Goal: Task Accomplishment & Management: Manage account settings

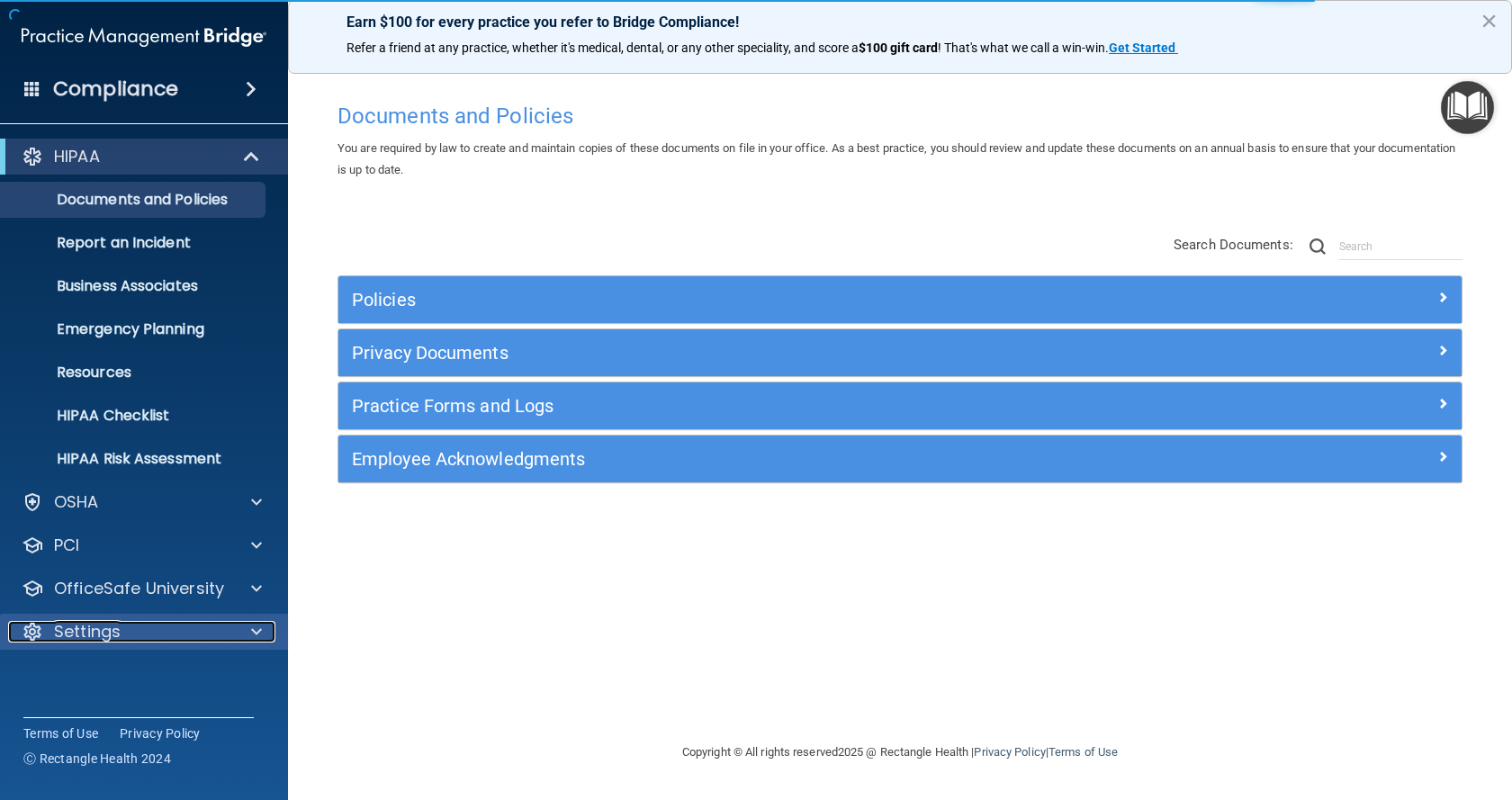
click at [141, 631] on div "Settings" at bounding box center [119, 632] width 223 height 22
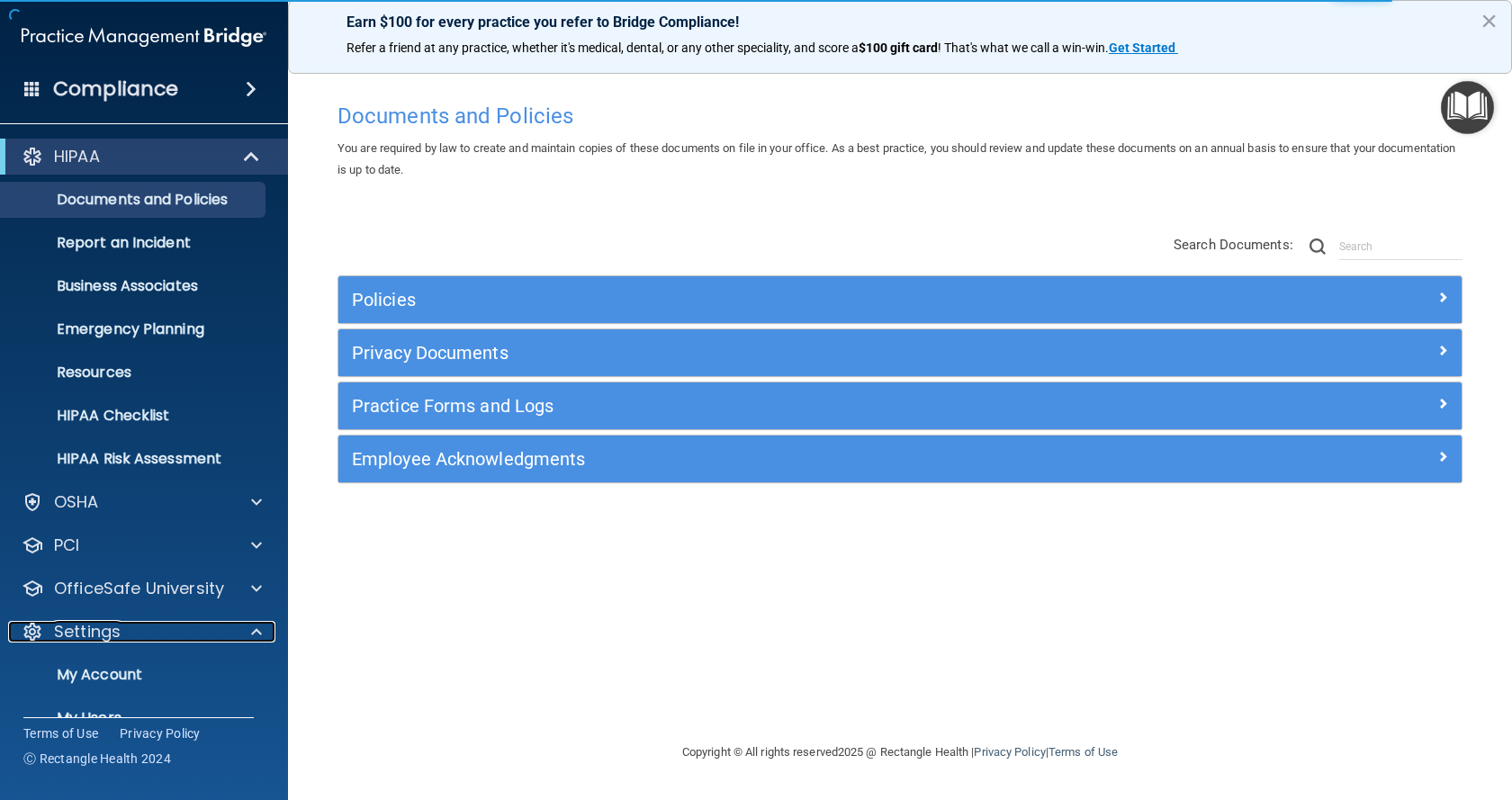
scroll to position [90, 0]
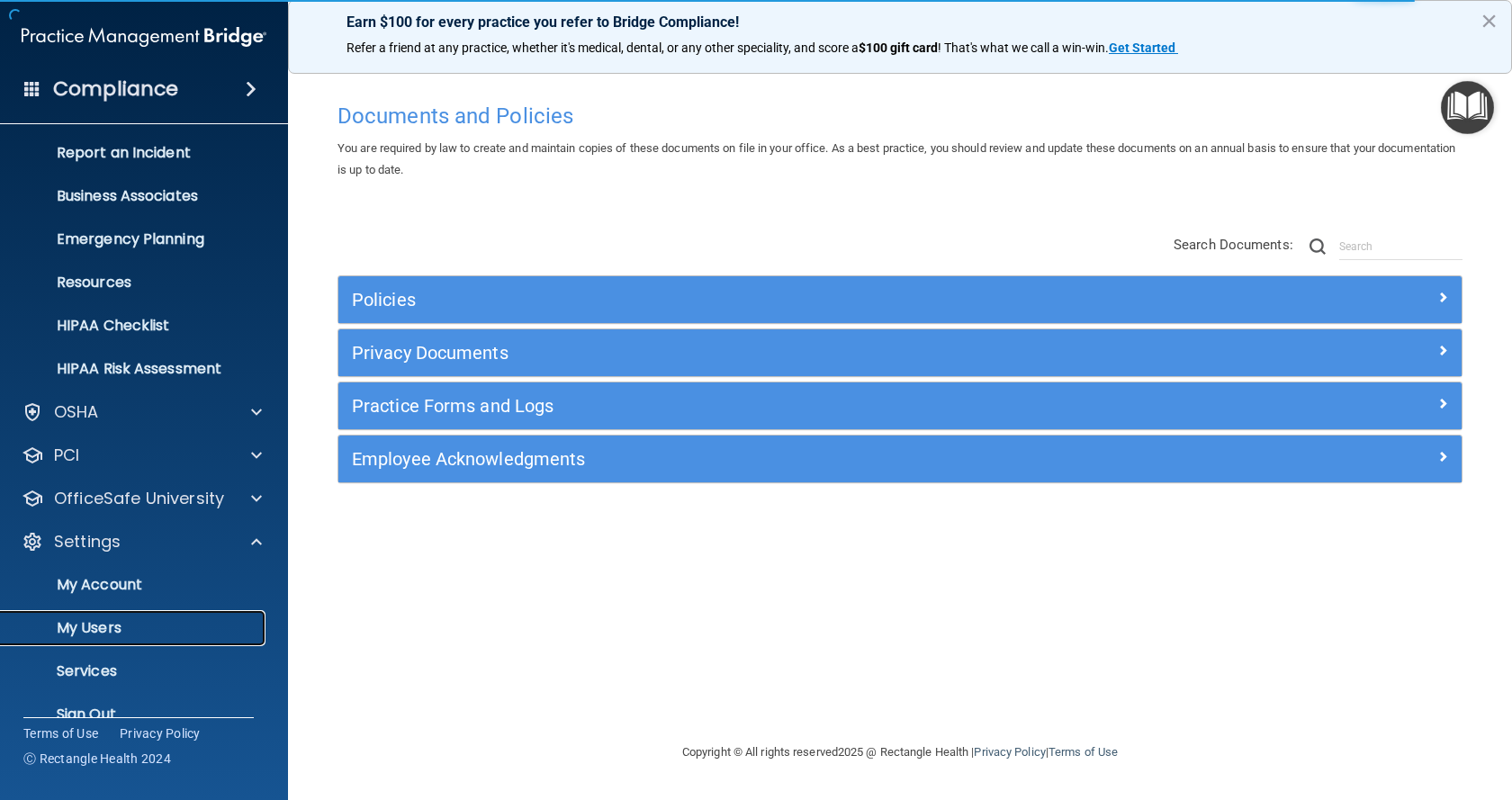
click at [145, 632] on p "My Users" at bounding box center [135, 628] width 246 height 18
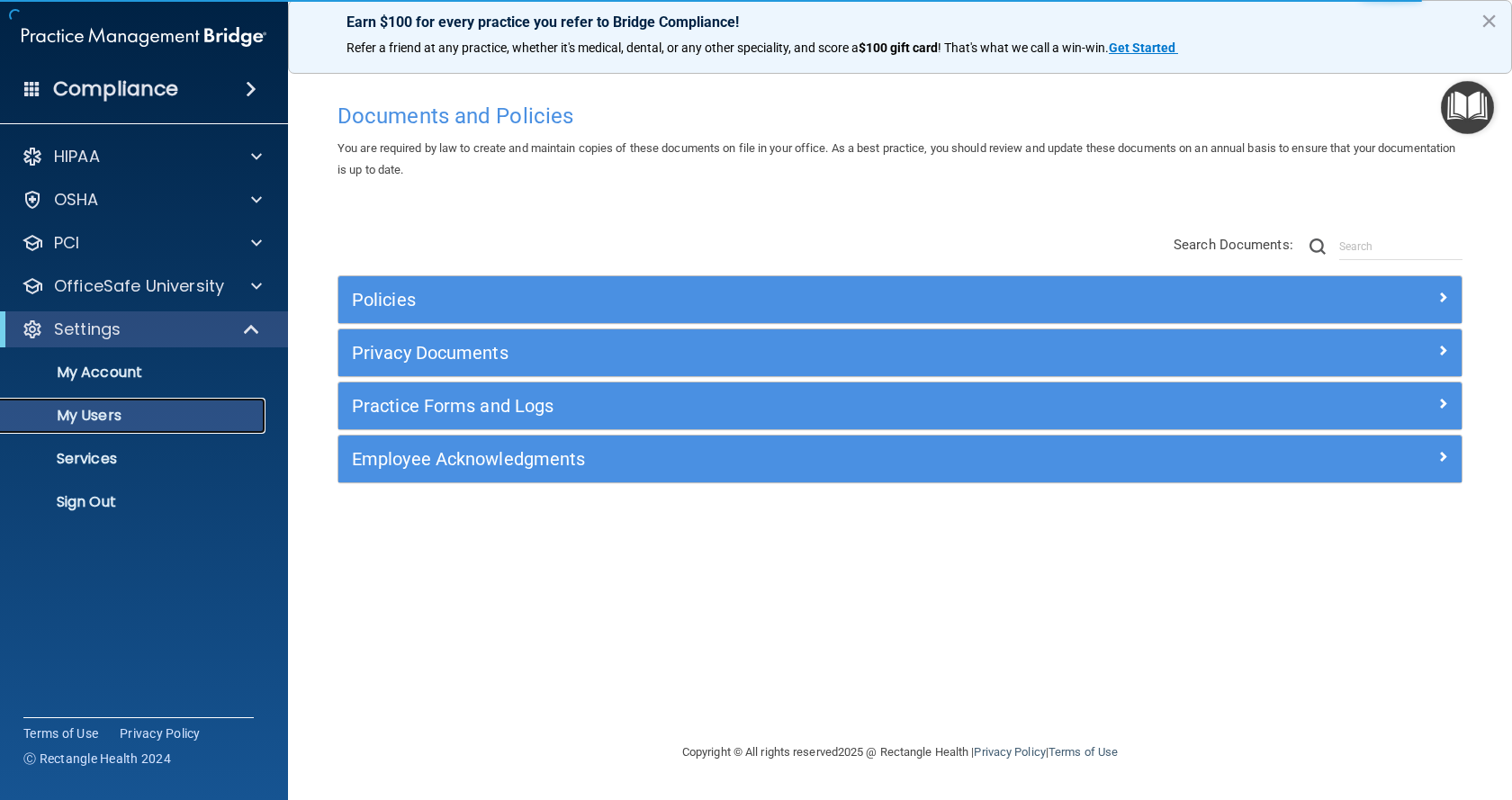
select select "20"
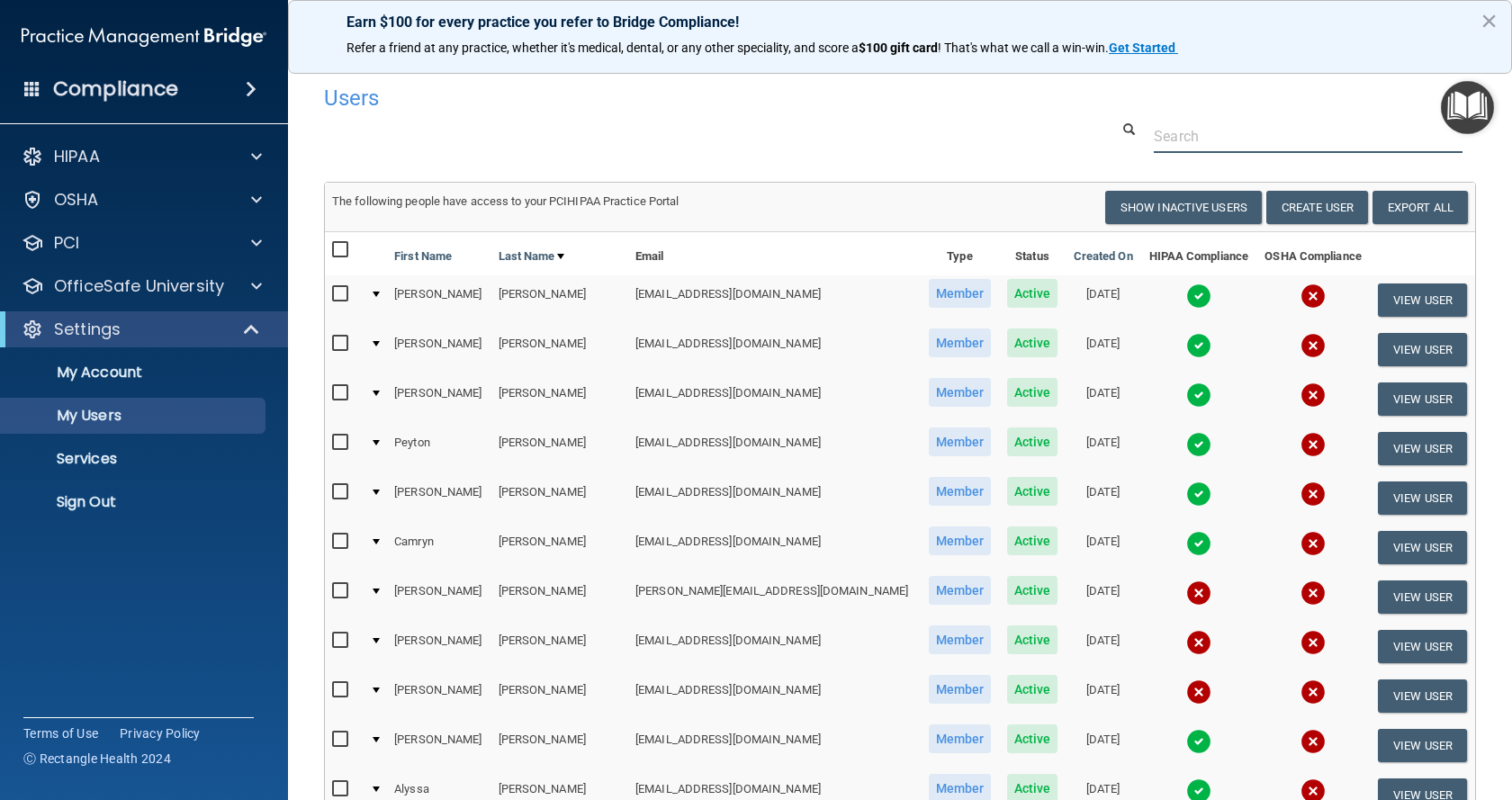
click at [1259, 143] on input "text" at bounding box center [1308, 136] width 308 height 33
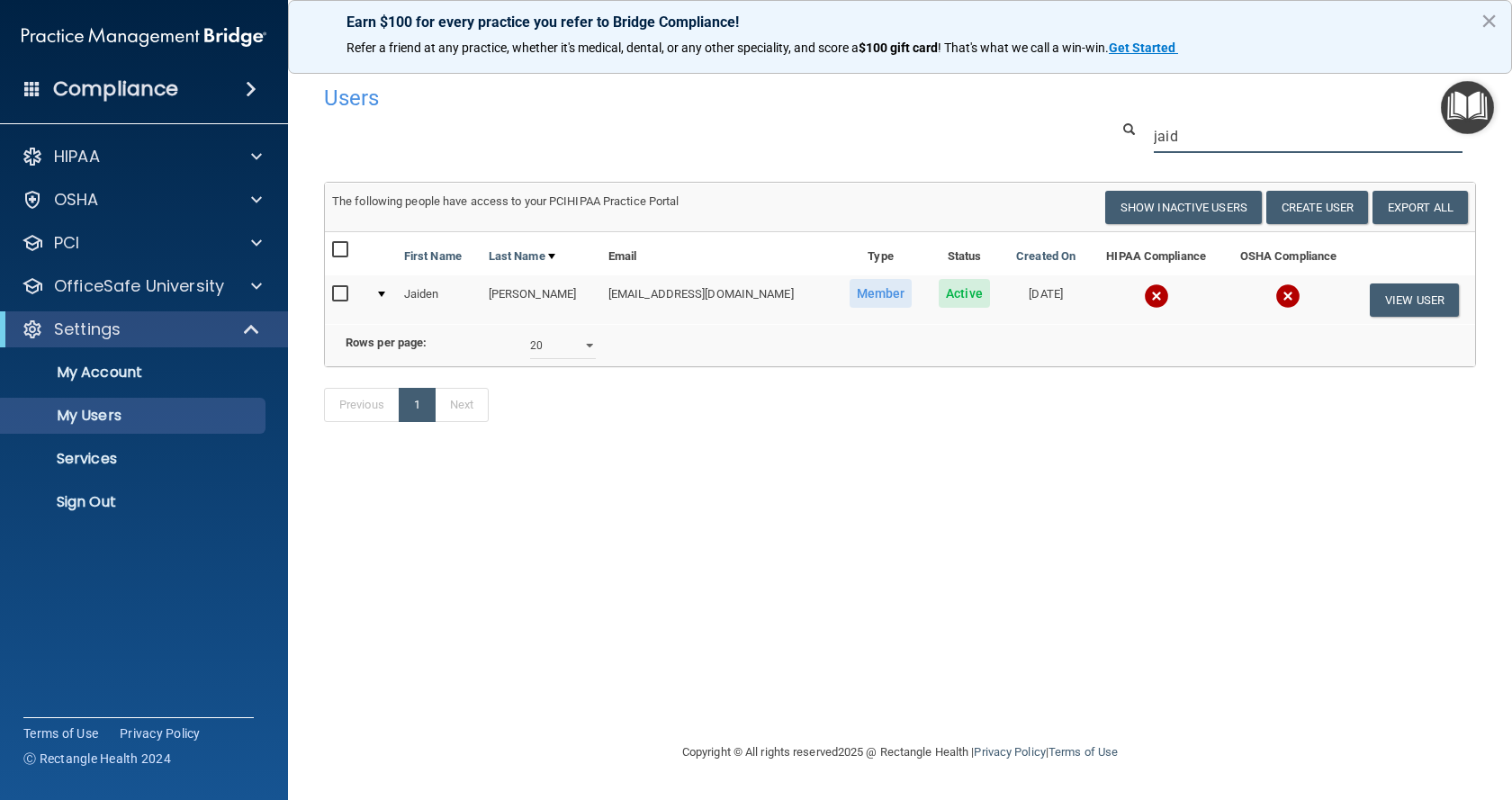
type input "jaid"
click at [394, 298] on td at bounding box center [383, 300] width 29 height 49
click at [1435, 305] on button "View User" at bounding box center [1414, 300] width 90 height 33
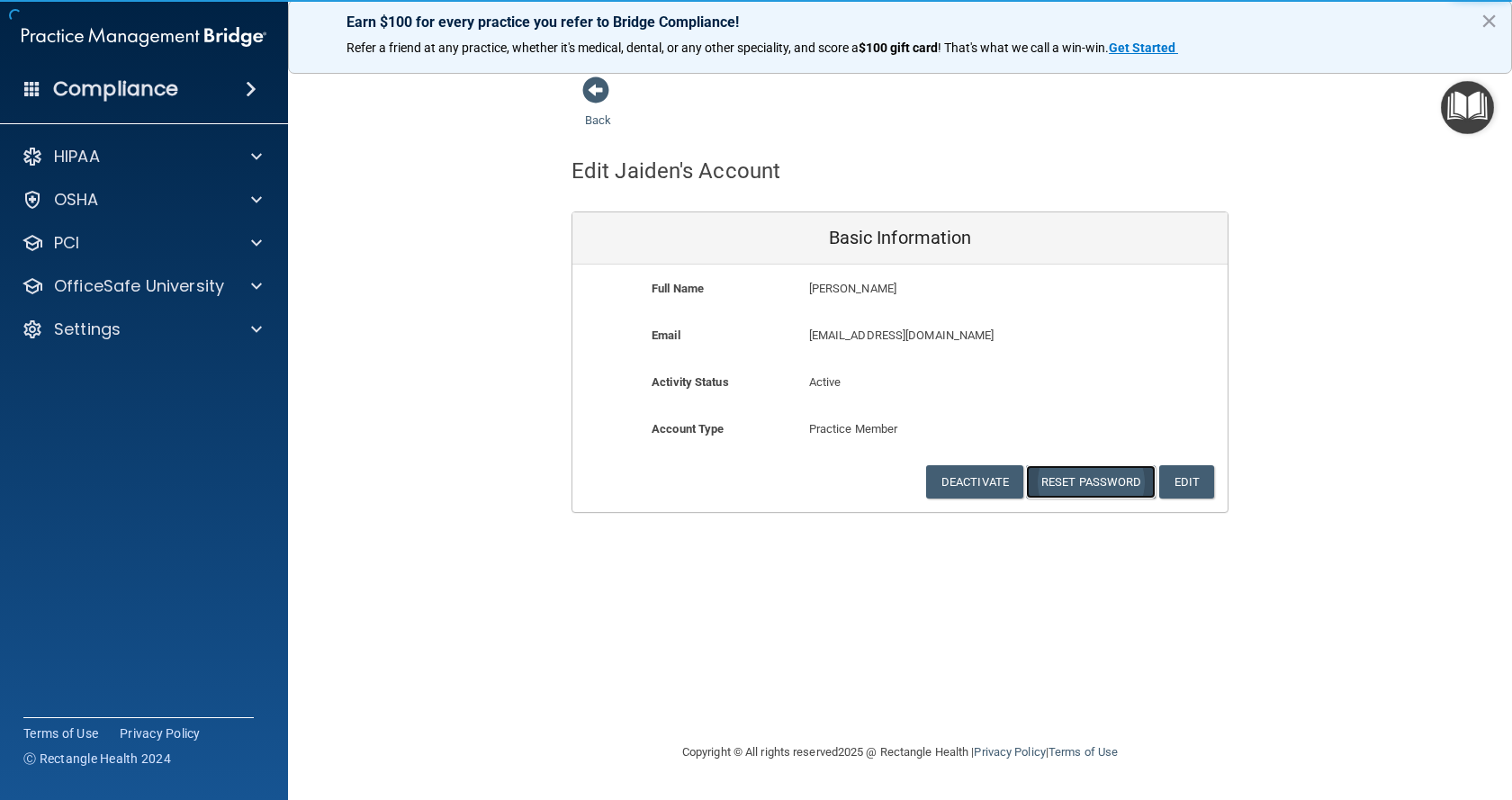
click at [1117, 485] on button "Reset Password" at bounding box center [1091, 482] width 129 height 33
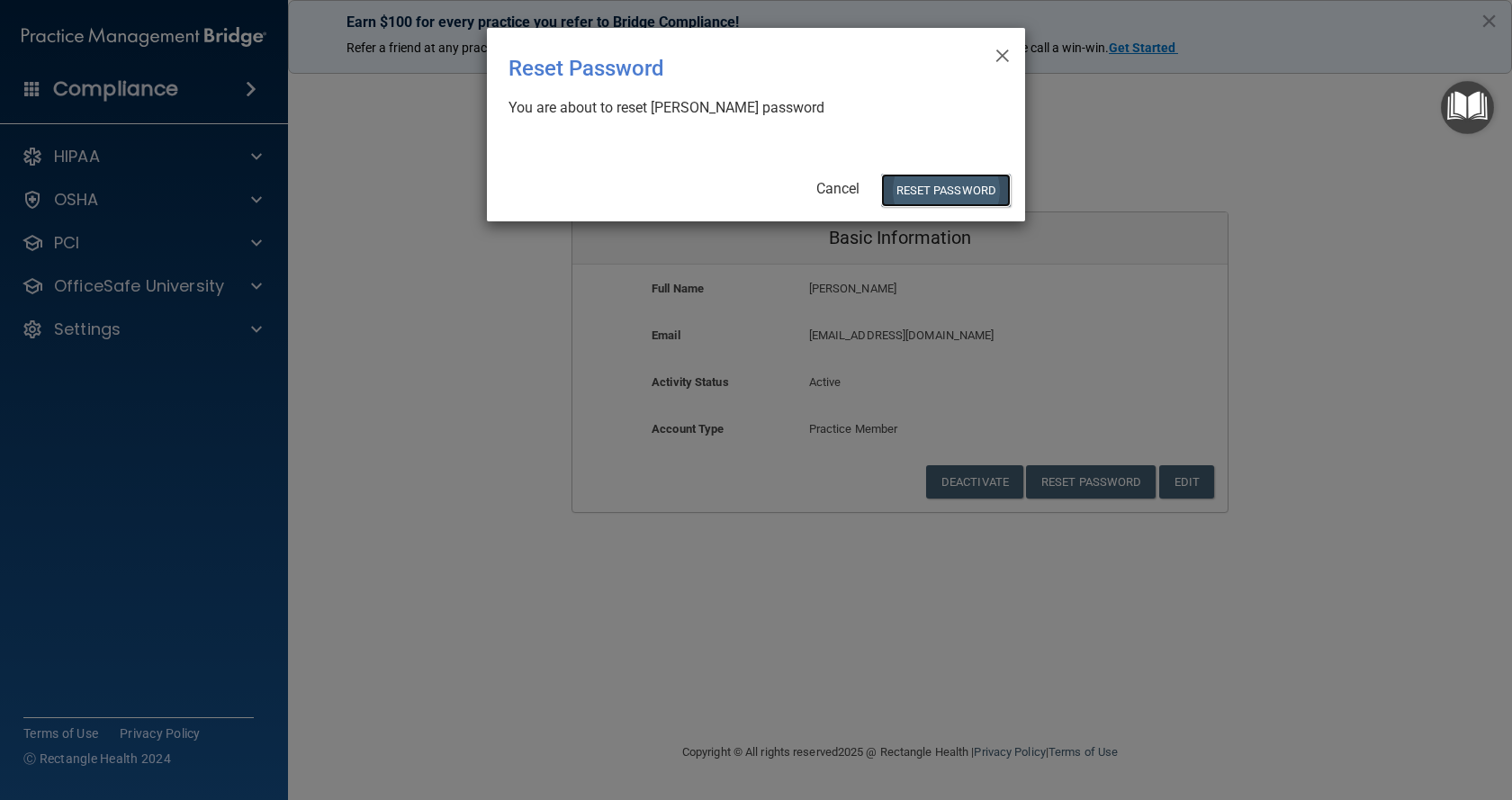
click at [919, 189] on button "Reset Password" at bounding box center [945, 190] width 129 height 33
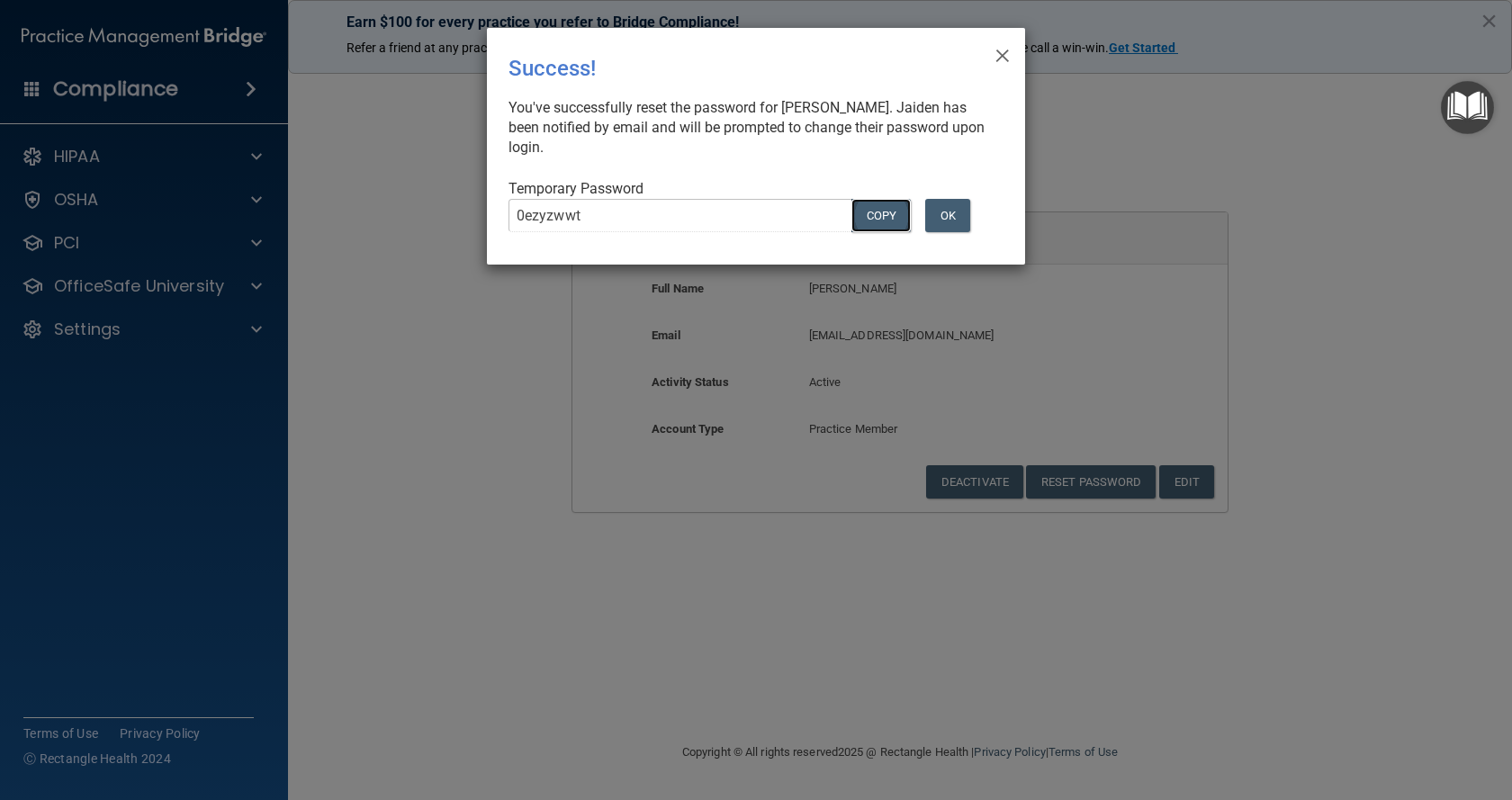
click at [873, 199] on button "COPY" at bounding box center [882, 215] width 60 height 33
